Goal: Task Accomplishment & Management: Manage account settings

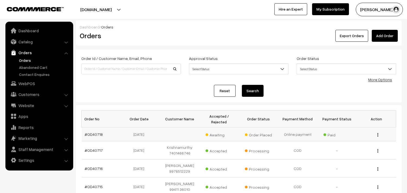
click at [97, 137] on td "#OD40718" at bounding box center [101, 134] width 39 height 14
click at [96, 136] on link "#OD40718" at bounding box center [94, 134] width 18 height 5
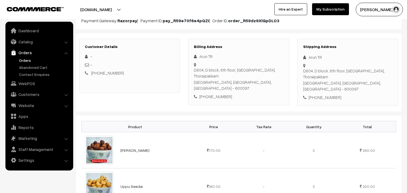
scroll to position [60, 0]
click at [30, 61] on link "Orders" at bounding box center [45, 60] width 54 height 6
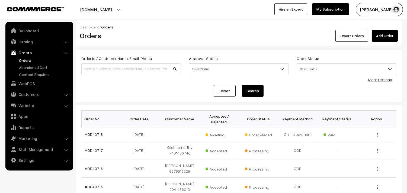
click at [26, 59] on link "Orders" at bounding box center [45, 60] width 54 height 6
click at [167, 186] on td "[PERSON_NAME] 99411 36010" at bounding box center [179, 187] width 39 height 18
click at [26, 60] on link "Orders" at bounding box center [45, 60] width 54 height 6
click at [27, 59] on link "Orders" at bounding box center [45, 60] width 54 height 6
click at [32, 40] on link "Catalog" at bounding box center [39, 42] width 65 height 10
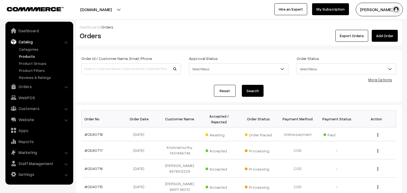
click at [34, 57] on link "Products" at bounding box center [45, 56] width 54 height 6
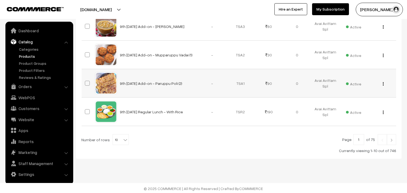
scroll to position [282, 0]
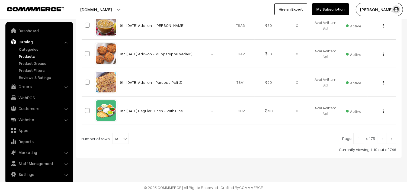
click at [118, 139] on span "10" at bounding box center [121, 138] width 16 height 11
select select "100"
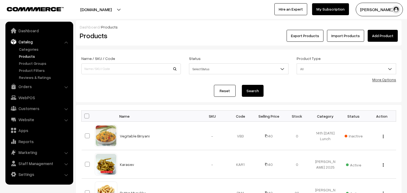
click at [390, 77] on div "More Options" at bounding box center [384, 80] width 24 height 6
click at [390, 81] on link "More Options" at bounding box center [384, 79] width 24 height 5
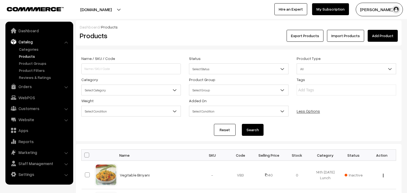
click at [138, 84] on div "Category Select Category Breakfast & Lunch & Dinner Breakfast & Lunch & Dinner …" at bounding box center [131, 85] width 108 height 19
click at [128, 93] on span "Select Category" at bounding box center [131, 89] width 99 height 9
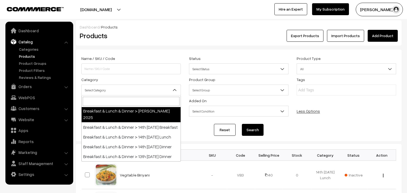
scroll to position [30, 0]
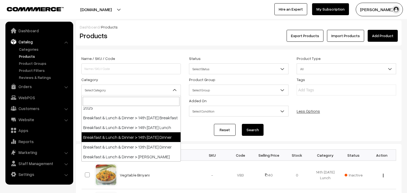
select select "68"
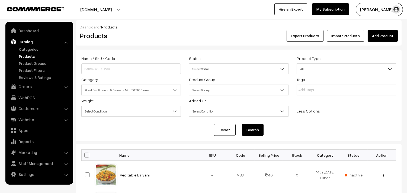
click at [251, 128] on button "Search" at bounding box center [253, 130] width 22 height 12
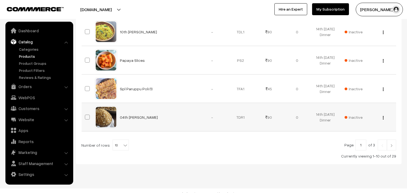
scroll to position [321, 0]
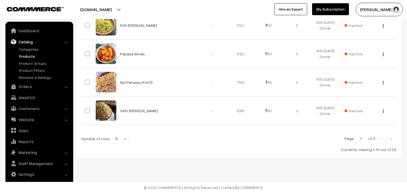
click at [118, 140] on span "10" at bounding box center [121, 138] width 16 height 11
select select "100"
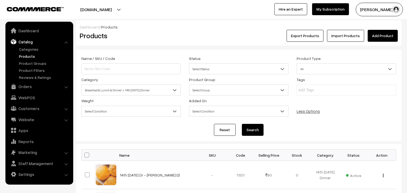
click at [87, 155] on span at bounding box center [86, 155] width 5 height 5
click at [85, 155] on input "checkbox" at bounding box center [84, 155] width 4 height 4
checkbox input "true"
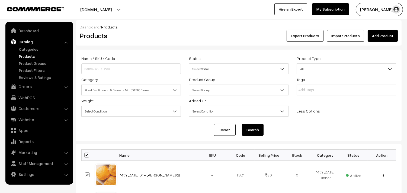
checkbox input "true"
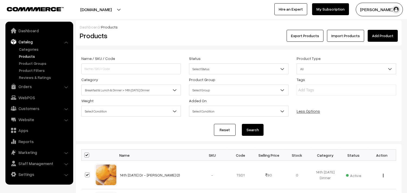
checkbox input "true"
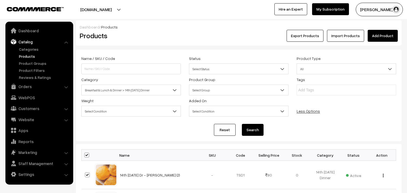
checkbox input "true"
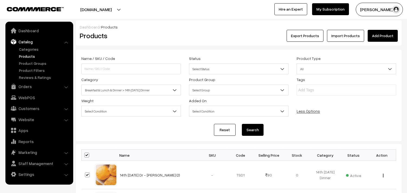
checkbox input "true"
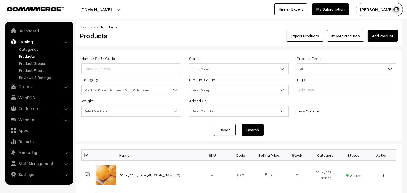
checkbox input "true"
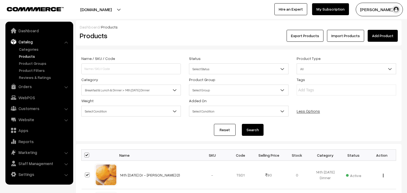
checkbox input "true"
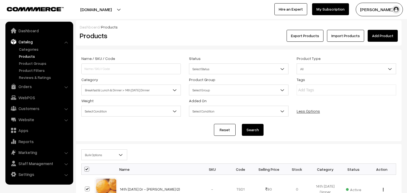
click at [94, 152] on span "Bulk Options" at bounding box center [104, 154] width 45 height 9
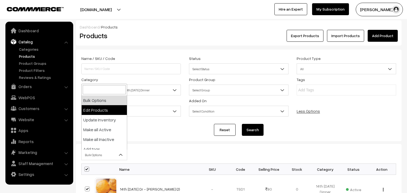
select select "editProduct"
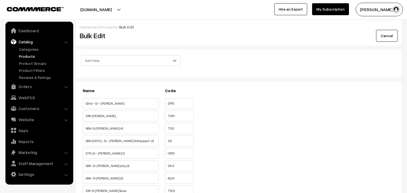
click at [107, 61] on span "Add Fields" at bounding box center [131, 60] width 99 height 9
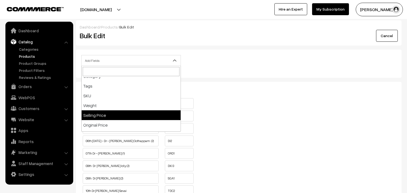
scroll to position [90, 0]
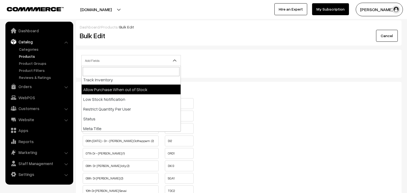
select select "allow-purchase"
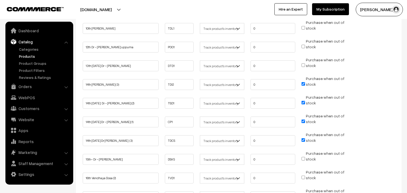
scroll to position [241, 0]
click at [303, 81] on input "Purchase when out of stock" at bounding box center [303, 83] width 4 height 4
checkbox input "false"
click at [303, 100] on input "Purchase when out of stock" at bounding box center [303, 102] width 4 height 4
checkbox input "false"
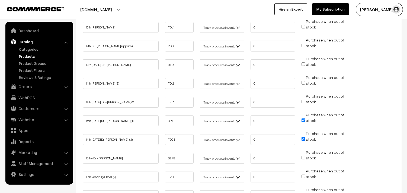
click at [303, 118] on input "Purchase when out of stock" at bounding box center [303, 120] width 4 height 4
checkbox input "false"
click at [305, 136] on span "Purchase when out of stock" at bounding box center [322, 138] width 43 height 5
click at [304, 137] on input "Purchase when out of stock" at bounding box center [303, 139] width 4 height 4
checkbox input "false"
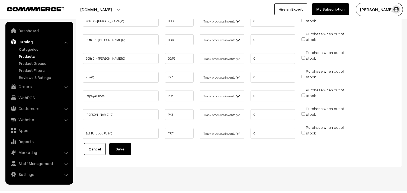
scroll to position [514, 0]
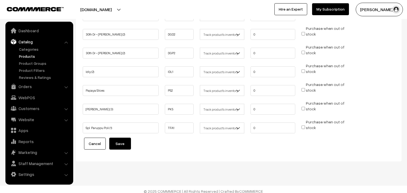
click at [124, 139] on button "Save" at bounding box center [120, 144] width 22 height 12
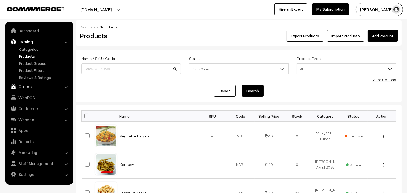
click at [23, 87] on link "Orders" at bounding box center [39, 87] width 65 height 10
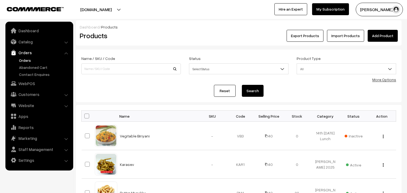
click at [32, 59] on link "Orders" at bounding box center [45, 60] width 54 height 6
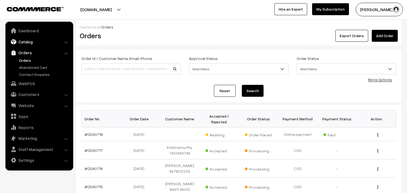
click at [30, 44] on link "Catalog" at bounding box center [39, 42] width 65 height 10
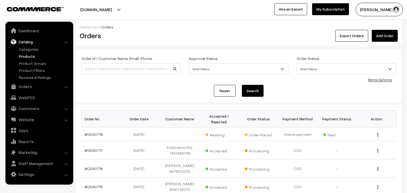
click at [31, 56] on link "Products" at bounding box center [45, 56] width 54 height 6
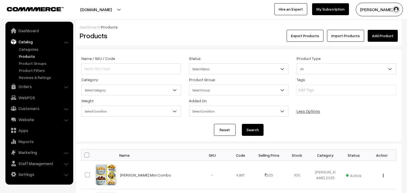
click at [138, 89] on span "Select Category" at bounding box center [131, 89] width 99 height 9
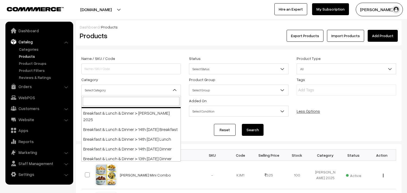
scroll to position [30, 0]
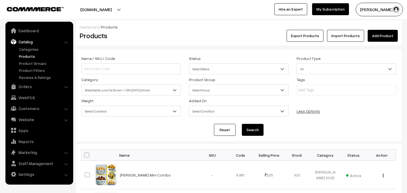
click at [135, 91] on span "Breakfast & Lunch & Dinner > 13th [DATE] Dinner" at bounding box center [131, 89] width 99 height 9
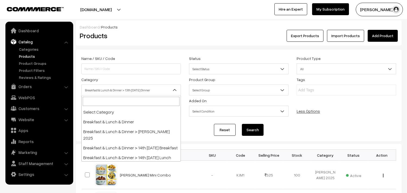
scroll to position [39, 0]
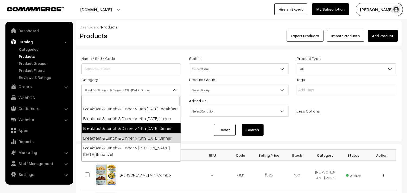
select select "68"
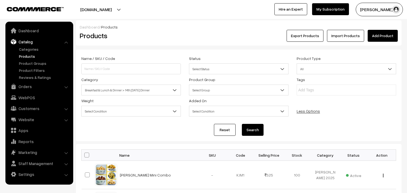
click at [260, 128] on button "Search" at bounding box center [253, 130] width 22 height 12
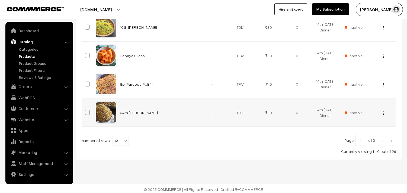
scroll to position [321, 0]
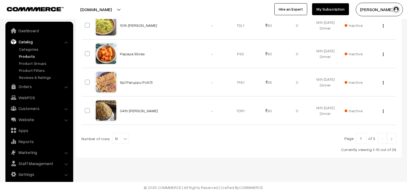
click at [115, 139] on span "10" at bounding box center [121, 138] width 16 height 11
select select "90"
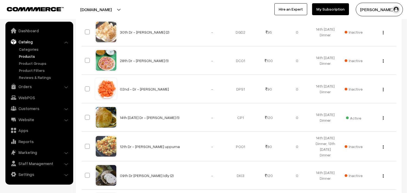
scroll to position [572, 0]
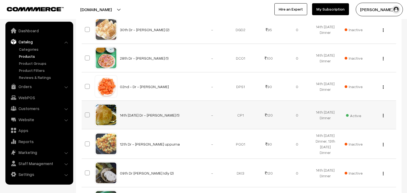
click at [383, 117] on button "button" at bounding box center [383, 115] width 1 height 4
click at [348, 132] on link "Edit" at bounding box center [359, 135] width 46 height 12
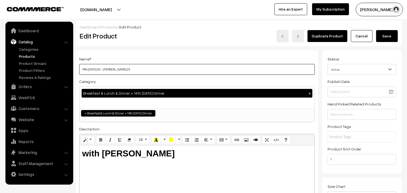
click at [138, 68] on input "14th [DATE] Dr - [PERSON_NAME] (1)" at bounding box center [197, 69] width 236 height 11
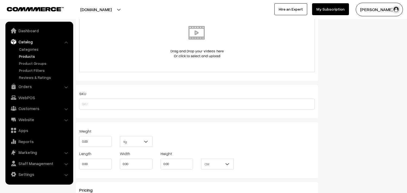
scroll to position [452, 0]
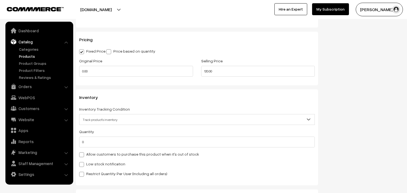
click at [97, 155] on label "Allow customers to purchase this product when it's out of stock" at bounding box center [139, 154] width 120 height 6
click at [83, 155] on input "Allow customers to purchase this product when it's out of stock" at bounding box center [81, 154] width 4 height 4
click at [97, 145] on input "0" at bounding box center [197, 142] width 236 height 11
click at [98, 152] on label "Allow customers to purchase this product when it's out of stock" at bounding box center [139, 154] width 120 height 6
click at [83, 152] on input "Allow customers to purchase this product when it's out of stock" at bounding box center [81, 154] width 4 height 4
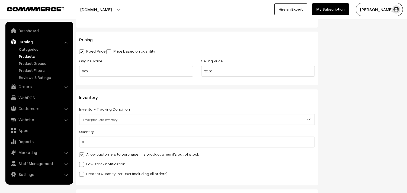
checkbox input "false"
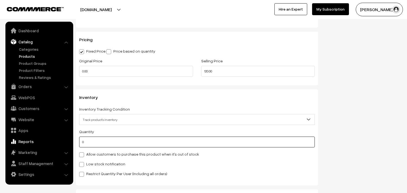
drag, startPoint x: 102, startPoint y: 142, endPoint x: 24, endPoint y: 139, distance: 78.4
click at [24, 141] on body "Thank you for showing interest. Our team will call you shortly. Close [DOMAIN_N…" at bounding box center [203, 35] width 407 height 975
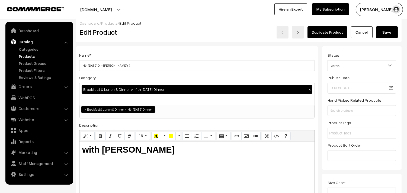
scroll to position [0, 0]
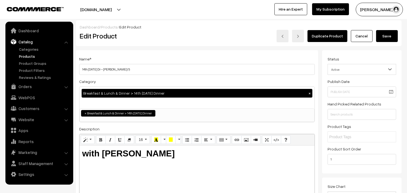
type input "1"
click at [384, 37] on button "Save" at bounding box center [387, 36] width 22 height 12
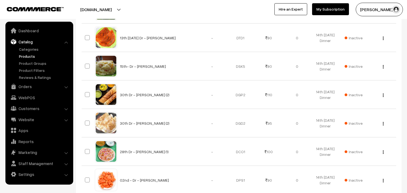
scroll to position [482, 0]
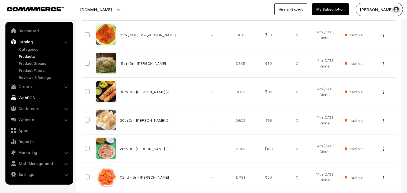
click at [34, 96] on link "WebPOS" at bounding box center [39, 98] width 65 height 10
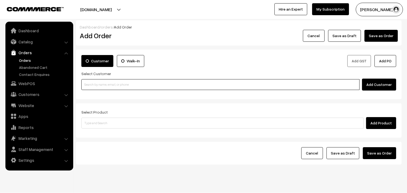
click at [111, 87] on input at bounding box center [220, 84] width 278 height 11
paste input "Chapathi -19Set Poori -4Set"
click at [94, 82] on input "Chapathi -19Set Poori -4Set" at bounding box center [220, 84] width 278 height 11
type input "Chapathi -19Set Poori -4Set"
click at [153, 82] on input at bounding box center [220, 84] width 278 height 11
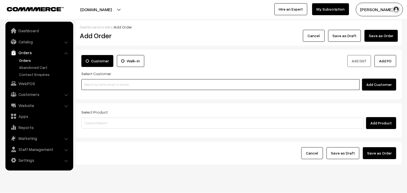
paste input "99406 52732"
click at [95, 82] on input "99406 52732" at bounding box center [220, 84] width 278 height 11
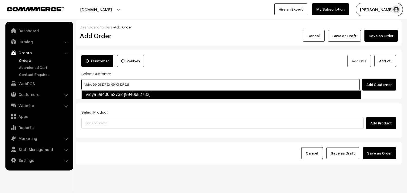
type input "Vidya 99406 52732 [9940652732]"
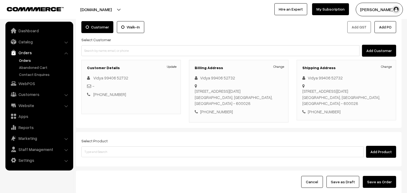
scroll to position [74, 0]
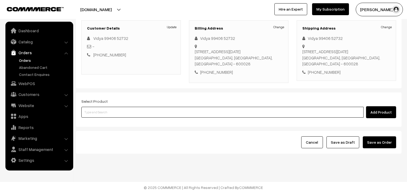
click at [187, 117] on input at bounding box center [222, 112] width 282 height 11
click at [187, 110] on input at bounding box center [222, 112] width 282 height 11
click at [169, 113] on input at bounding box center [222, 112] width 282 height 11
type input "14th Thursday Dr - Chola Poori (1)"
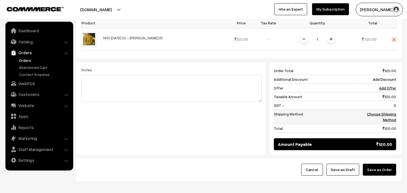
scroll to position [194, 0]
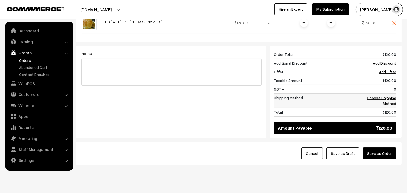
click at [390, 98] on link "Choose Shipping Method" at bounding box center [381, 100] width 29 height 10
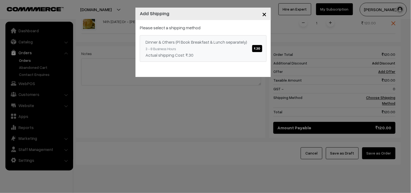
click at [235, 35] on link "Dinner & Others (Pl Book Breakfast & Lunch separately) ₹.30 3 - 8 Business Hour…" at bounding box center [203, 48] width 127 height 27
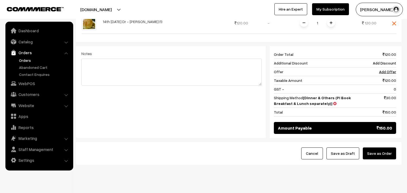
click at [348, 149] on button "Save as Draft" at bounding box center [342, 153] width 33 height 12
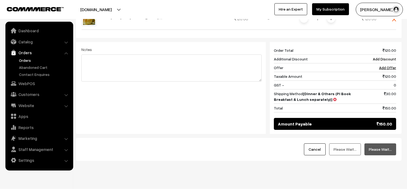
scroll to position [185, 0]
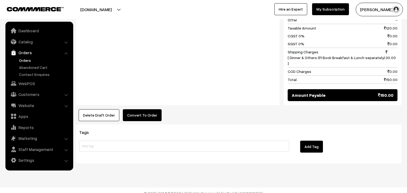
click at [149, 114] on button "Convert To Order" at bounding box center [142, 115] width 39 height 12
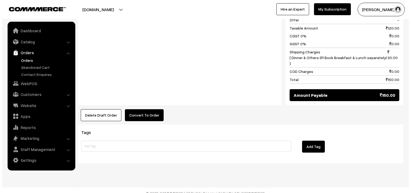
scroll to position [259, 0]
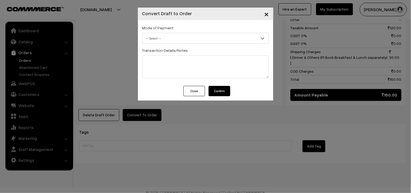
click at [160, 35] on span "-- Select --" at bounding box center [206, 38] width 126 height 9
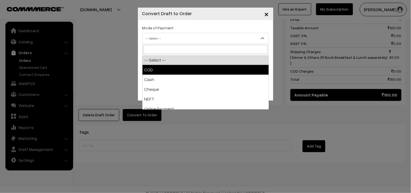
select select "1"
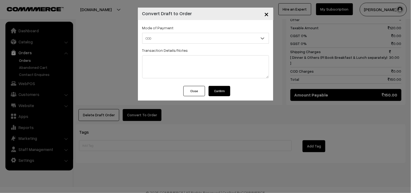
click at [216, 90] on button "Confirm" at bounding box center [220, 91] width 22 height 10
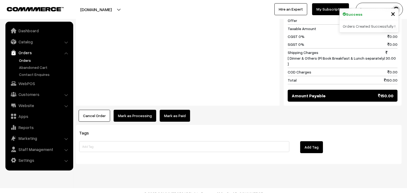
click at [127, 110] on button "Mark as Processing" at bounding box center [135, 116] width 43 height 12
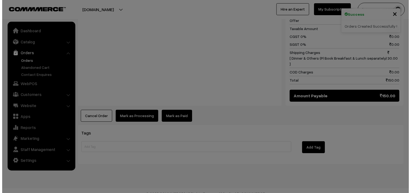
scroll to position [259, 0]
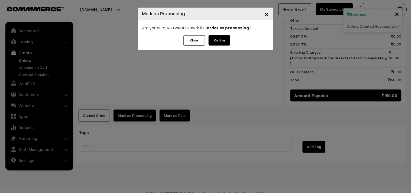
click at [221, 40] on button "Confirm" at bounding box center [220, 40] width 22 height 10
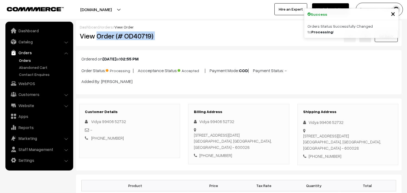
drag, startPoint x: 0, startPoint y: 0, endPoint x: 201, endPoint y: 30, distance: 203.7
click at [201, 30] on div "View Order (# OD40719) Go Back" at bounding box center [239, 36] width 326 height 12
copy div "Order (# OD40719)"
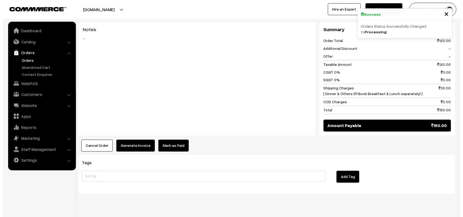
scroll to position [241, 0]
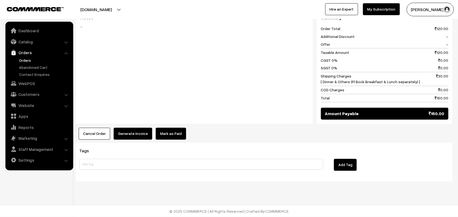
click at [122, 139] on button "Generate Invoice" at bounding box center [133, 134] width 38 height 12
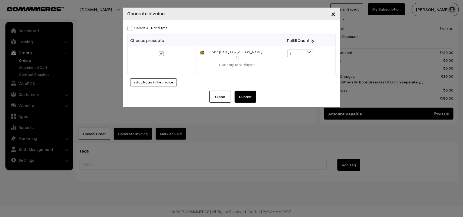
click at [255, 91] on button "Submit" at bounding box center [245, 97] width 22 height 12
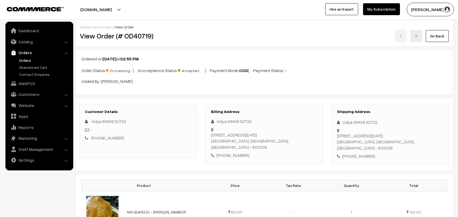
scroll to position [241, 0]
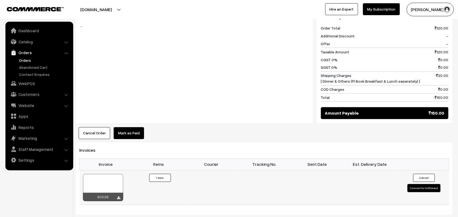
click at [113, 180] on div at bounding box center [103, 187] width 40 height 27
click at [27, 58] on link "Orders" at bounding box center [45, 60] width 54 height 6
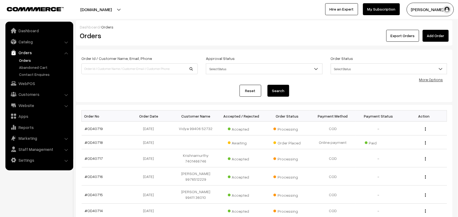
scroll to position [34, 0]
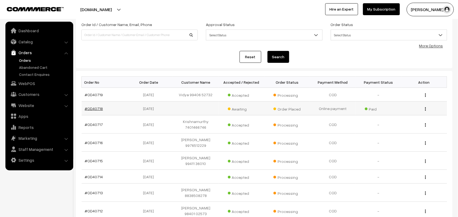
click at [92, 108] on link "#OD40718" at bounding box center [94, 108] width 18 height 5
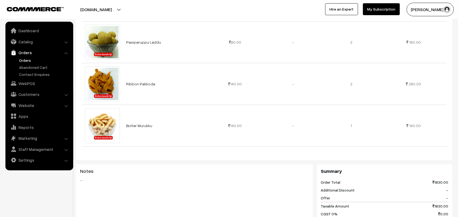
scroll to position [373, 0]
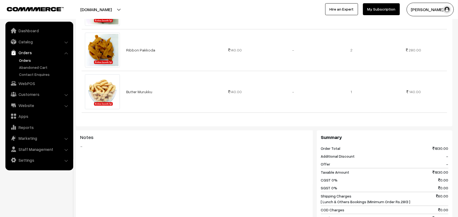
click at [28, 57] on link "Orders" at bounding box center [45, 60] width 54 height 6
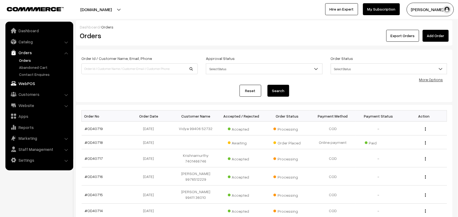
click at [37, 85] on link "WebPOS" at bounding box center [39, 84] width 65 height 10
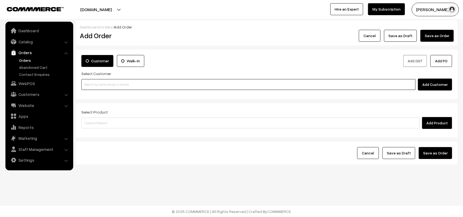
click at [162, 86] on input at bounding box center [248, 84] width 334 height 11
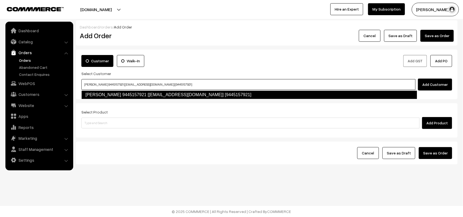
type input "[PERSON_NAME] 9445157921 [[EMAIL_ADDRESS][DOMAIN_NAME]] [9445157921]"
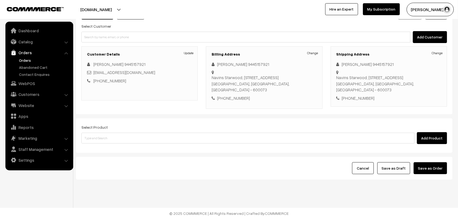
scroll to position [50, 0]
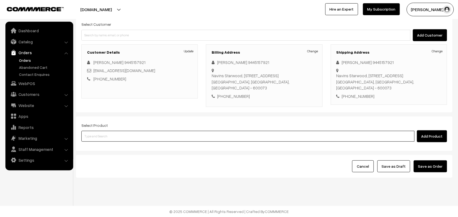
click at [196, 140] on input at bounding box center [247, 136] width 333 height 11
click at [151, 134] on input at bounding box center [247, 136] width 333 height 11
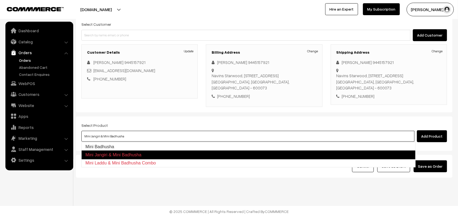
type input "Mini Badhusha"
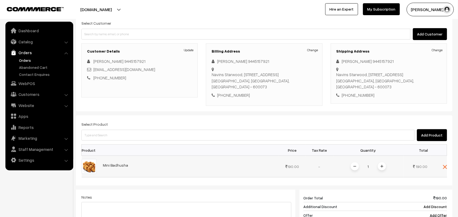
click at [384, 165] on span at bounding box center [382, 166] width 8 height 8
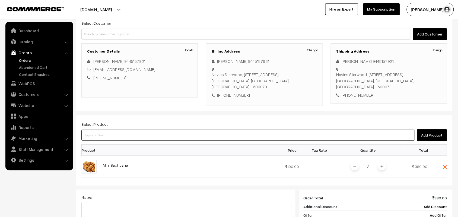
click at [322, 138] on input at bounding box center [247, 135] width 333 height 11
type input "Wjet"
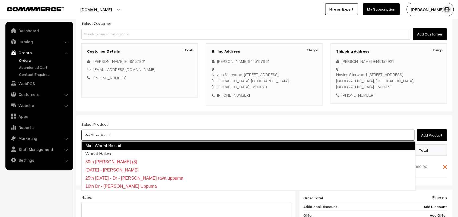
type input "Wheat Halwa"
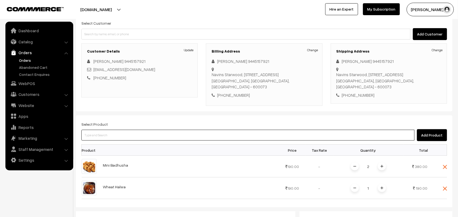
click at [320, 136] on input at bounding box center [247, 135] width 333 height 11
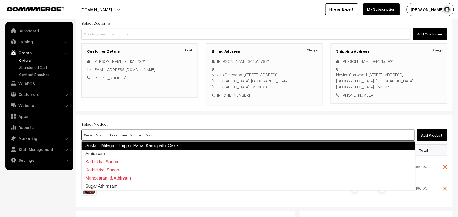
type input "Athirasam"
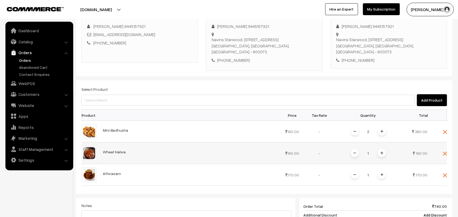
scroll to position [118, 0]
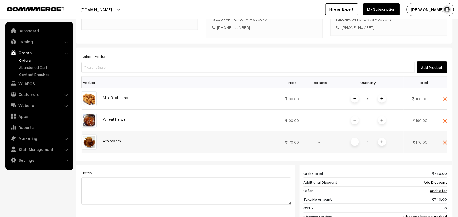
click at [383, 143] on img at bounding box center [381, 142] width 3 height 3
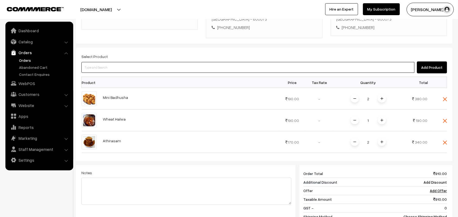
click at [250, 68] on input at bounding box center [247, 67] width 333 height 11
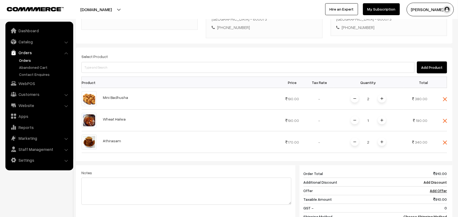
click at [384, 101] on span at bounding box center [382, 99] width 8 height 8
click at [383, 100] on span at bounding box center [382, 99] width 8 height 8
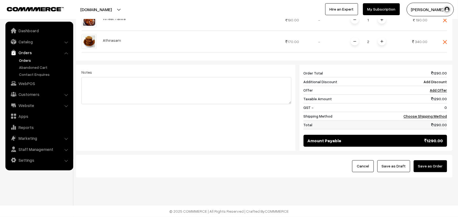
click at [440, 123] on td "1290.00" at bounding box center [424, 125] width 46 height 9
click at [428, 113] on td "Choose Shipping Method" at bounding box center [424, 116] width 46 height 9
click at [429, 118] on link "Choose Shipping Method" at bounding box center [424, 116] width 43 height 5
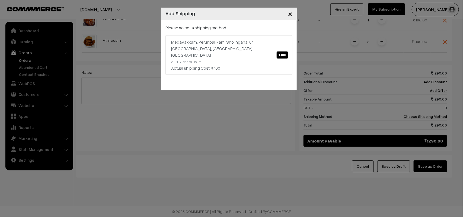
click at [225, 31] on p "Please select a shipping method" at bounding box center [228, 27] width 127 height 7
click at [220, 45] on div "Medavakkam, Perunpakkam, Sholinganallur, seliyur, Kirattur, Perambur ₹.100" at bounding box center [228, 49] width 115 height 20
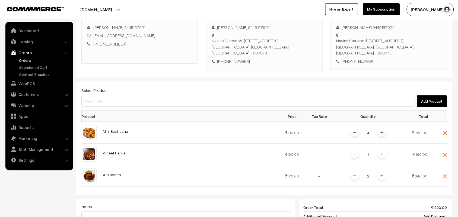
scroll to position [226, 0]
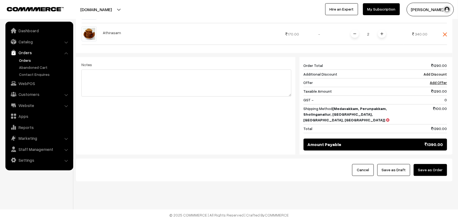
click at [404, 167] on button "Save as Draft" at bounding box center [393, 170] width 33 height 12
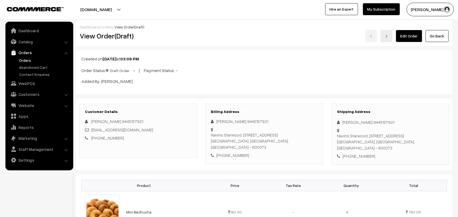
click at [410, 31] on link "Edit Order" at bounding box center [409, 36] width 26 height 12
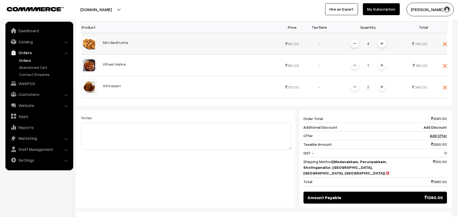
scroll to position [136, 0]
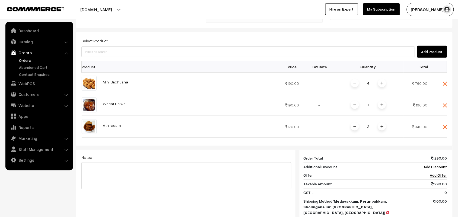
click at [182, 45] on div "Select Product Add Product" at bounding box center [263, 47] width 365 height 20
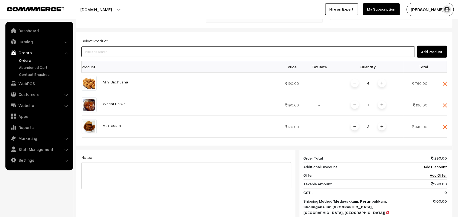
click at [182, 50] on input at bounding box center [247, 51] width 333 height 11
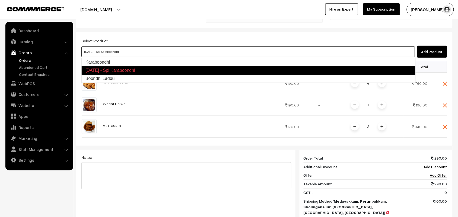
type input "Boondhi Laddu"
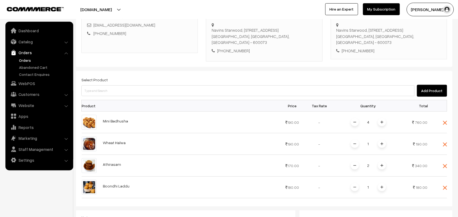
scroll to position [0, 0]
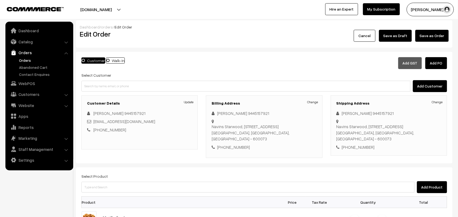
click at [232, 145] on div "[PHONE_NUMBER]" at bounding box center [263, 147] width 105 height 6
copy div "9445157921"
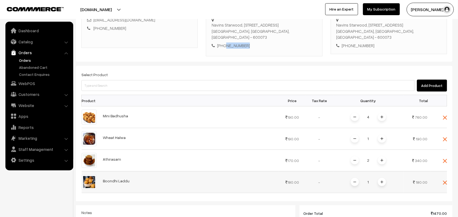
click at [445, 182] on img at bounding box center [445, 183] width 4 height 4
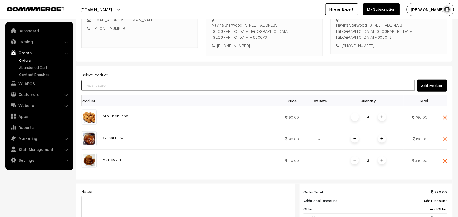
click at [181, 86] on input at bounding box center [247, 85] width 333 height 11
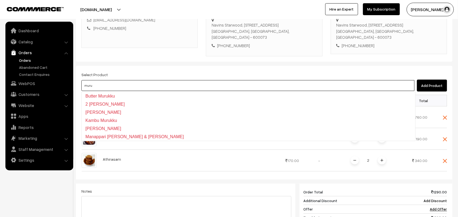
type input "Butter Murukku"
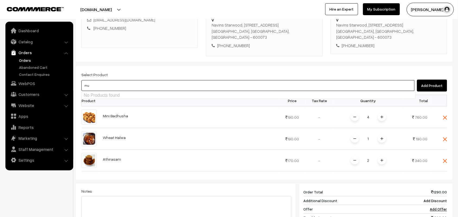
type input "m"
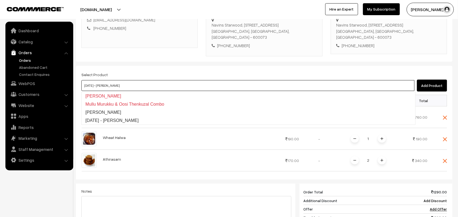
type input "[PERSON_NAME]"
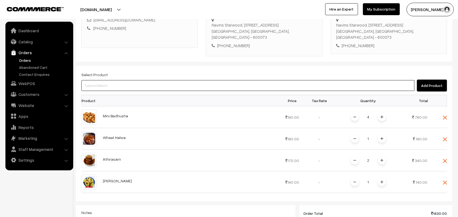
click at [161, 85] on input at bounding box center [247, 85] width 333 height 11
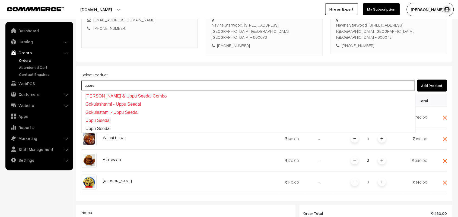
type input "Uppu Seedai"
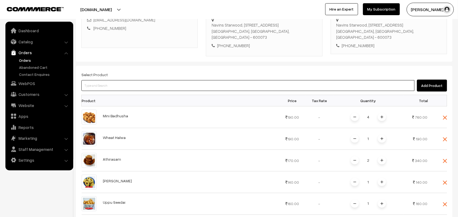
click at [140, 86] on input at bounding box center [247, 85] width 333 height 11
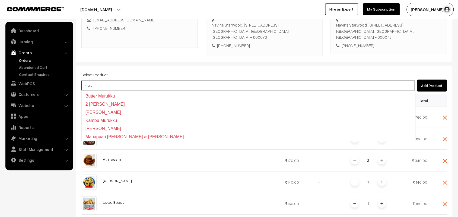
type input "Manappari [PERSON_NAME] & [PERSON_NAME]"
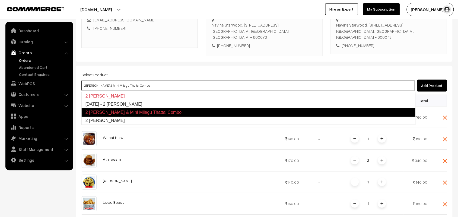
type input "2 [PERSON_NAME]"
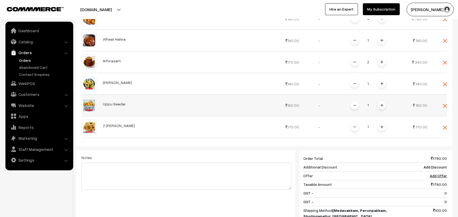
scroll to position [65, 0]
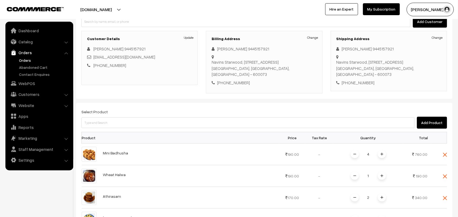
click at [230, 81] on div "[PHONE_NUMBER]" at bounding box center [263, 83] width 105 height 6
copy div "9445157921"
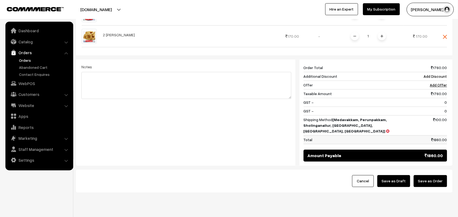
scroll to position [302, 0]
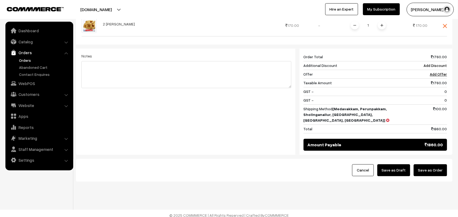
click at [398, 168] on button "Save as Draft" at bounding box center [393, 171] width 33 height 12
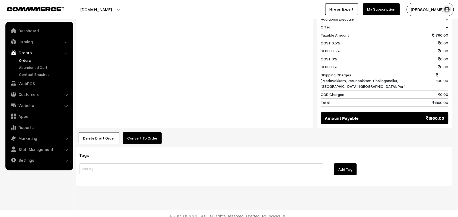
click at [138, 134] on button "Convert To Order" at bounding box center [142, 138] width 39 height 12
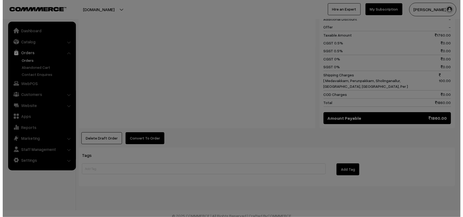
scroll to position [470, 0]
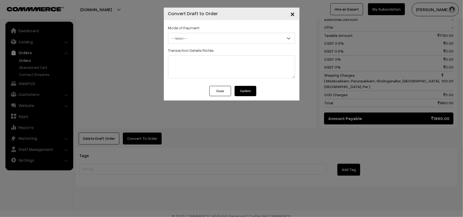
click at [206, 36] on span "-- Select --" at bounding box center [231, 38] width 126 height 9
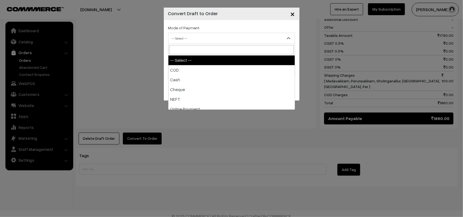
select select "1"
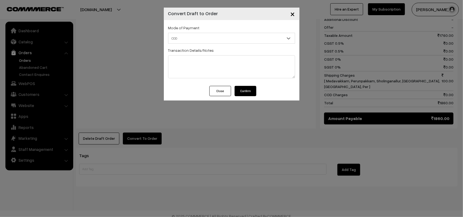
click at [249, 93] on button "Confirm" at bounding box center [245, 91] width 22 height 10
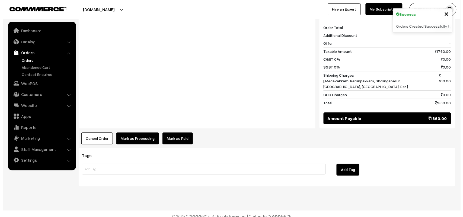
scroll to position [450, 0]
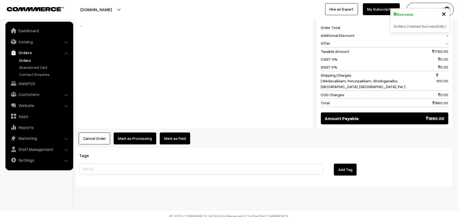
click at [134, 133] on button "Mark as Processing" at bounding box center [135, 139] width 43 height 12
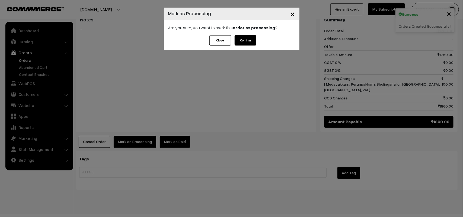
click at [249, 39] on button "Confirm" at bounding box center [245, 40] width 22 height 10
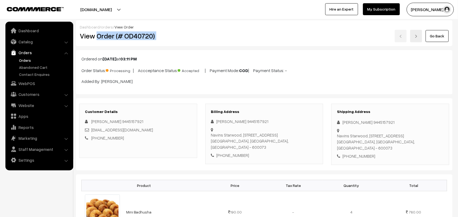
drag, startPoint x: 97, startPoint y: 35, endPoint x: 198, endPoint y: 37, distance: 101.9
click at [205, 40] on div "View Order (# OD40720) Go Back" at bounding box center [264, 36] width 377 height 12
copy div "Order (# OD40720)"
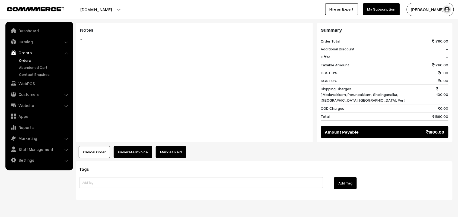
scroll to position [441, 0]
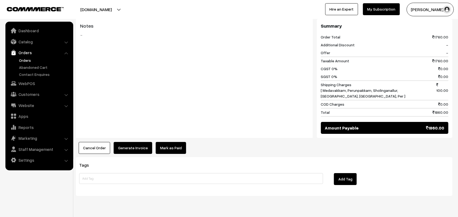
click at [136, 146] on button "Generate Invoice" at bounding box center [133, 148] width 38 height 12
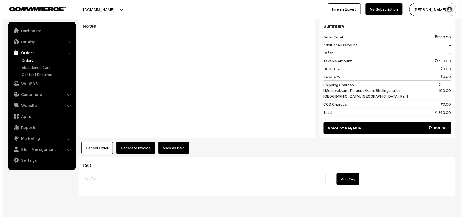
scroll to position [443, 0]
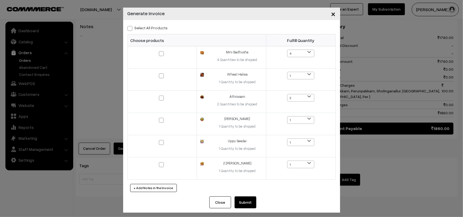
click at [139, 25] on label "Select All Products" at bounding box center [147, 28] width 40 height 6
click at [131, 26] on input "Select All Products" at bounding box center [129, 28] width 4 height 4
checkbox input "true"
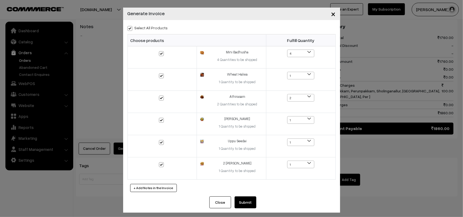
checkbox input "true"
click at [246, 204] on button "Submit" at bounding box center [245, 203] width 22 height 12
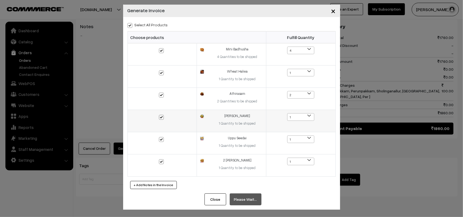
scroll to position [4, 0]
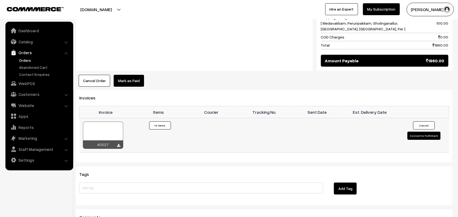
scroll to position [508, 0]
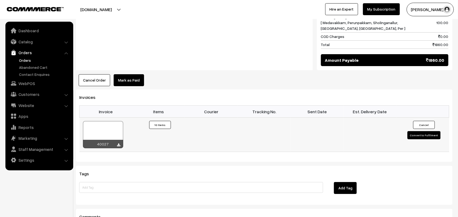
click at [106, 127] on div at bounding box center [103, 134] width 40 height 27
